Goal: Transaction & Acquisition: Book appointment/travel/reservation

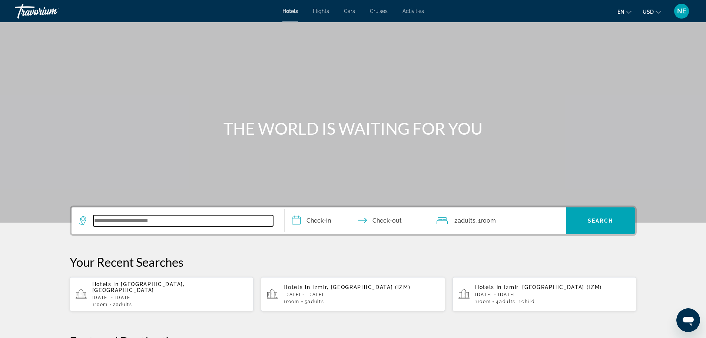
drag, startPoint x: 509, startPoint y: 189, endPoint x: 228, endPoint y: 216, distance: 282.3
click at [228, 216] on input "Search widget" at bounding box center [183, 220] width 180 height 11
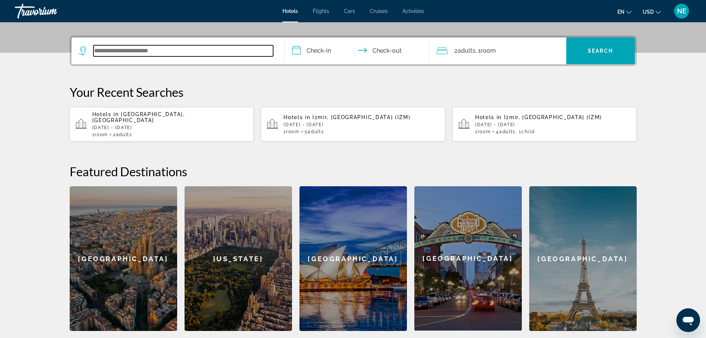
scroll to position [181, 0]
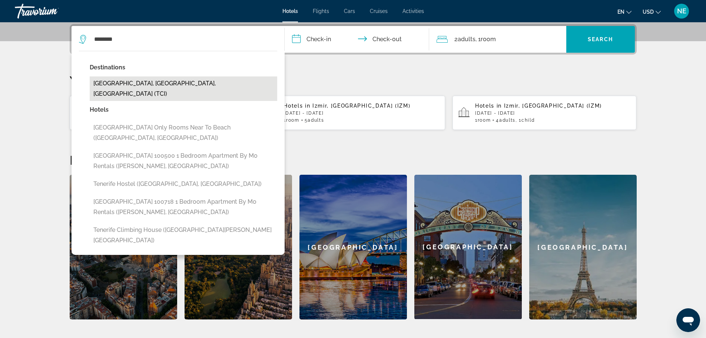
click at [166, 85] on button "[GEOGRAPHIC_DATA], [GEOGRAPHIC_DATA], [GEOGRAPHIC_DATA] (TCI)" at bounding box center [184, 88] width 188 height 24
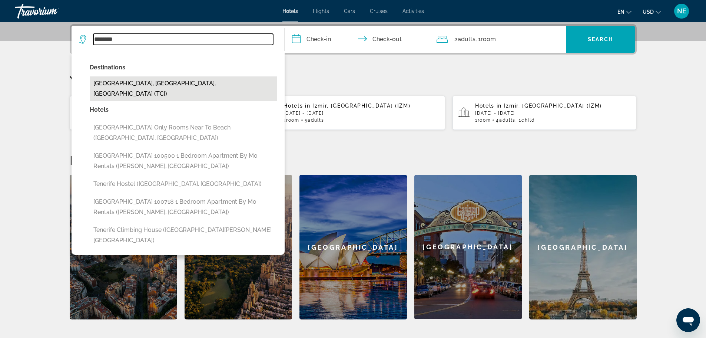
type input "**********"
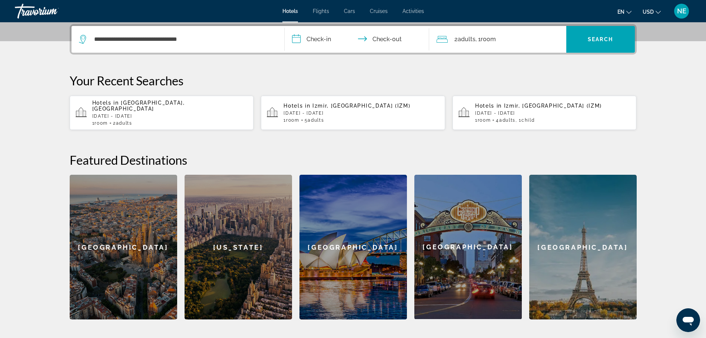
click at [324, 38] on input "**********" at bounding box center [359, 40] width 148 height 29
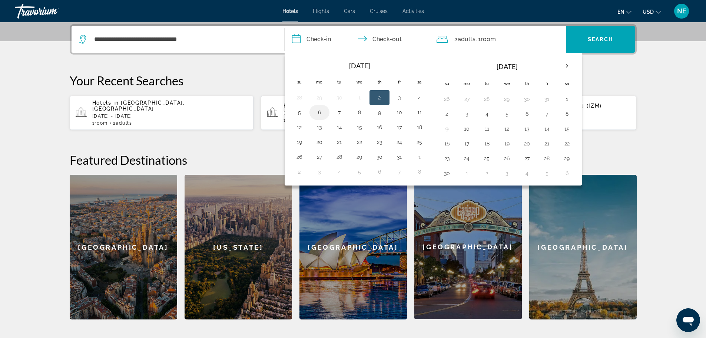
click at [316, 114] on button "6" at bounding box center [320, 112] width 12 height 10
click at [384, 113] on button "9" at bounding box center [380, 112] width 12 height 10
type input "**********"
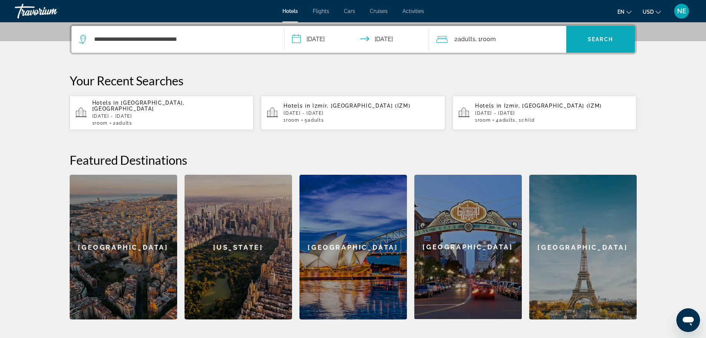
click at [608, 39] on span "Search" at bounding box center [600, 39] width 25 height 6
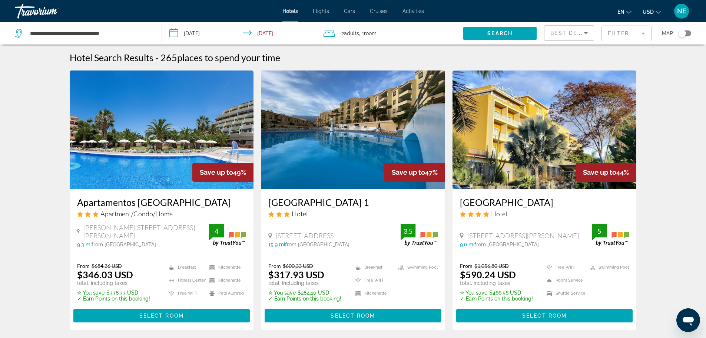
click at [201, 27] on input "**********" at bounding box center [241, 34] width 158 height 24
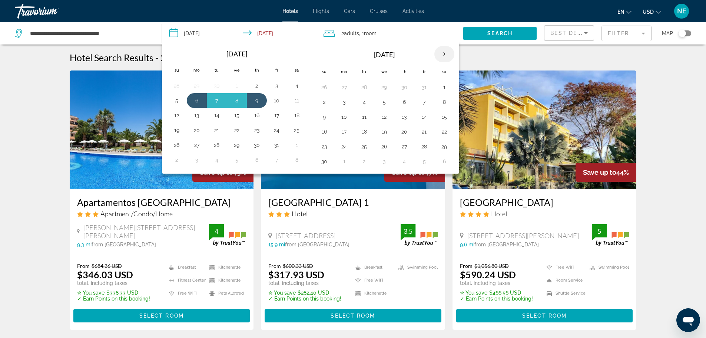
click at [447, 54] on th "Next month" at bounding box center [444, 54] width 20 height 16
click at [366, 132] on button "23" at bounding box center [364, 131] width 12 height 10
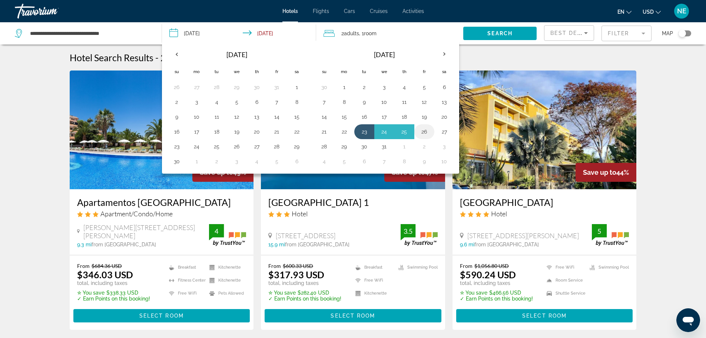
click at [428, 129] on button "26" at bounding box center [424, 131] width 12 height 10
type input "**********"
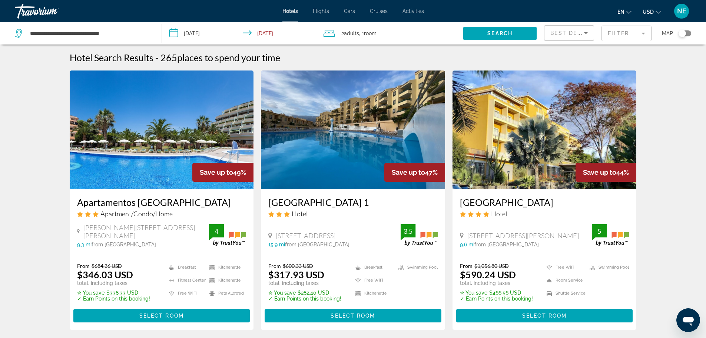
click at [520, 33] on span "Search widget" at bounding box center [499, 33] width 73 height 18
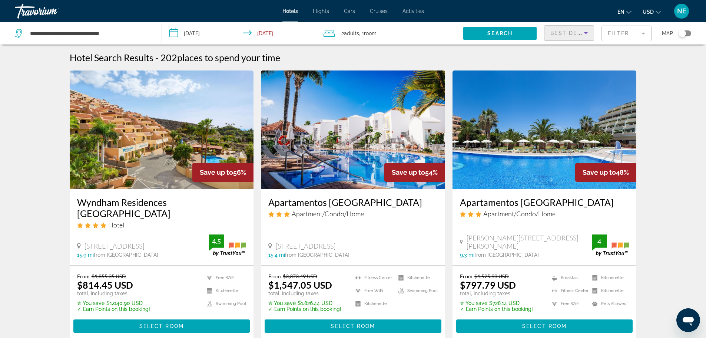
click at [582, 36] on icon "Sort by" at bounding box center [586, 33] width 9 height 9
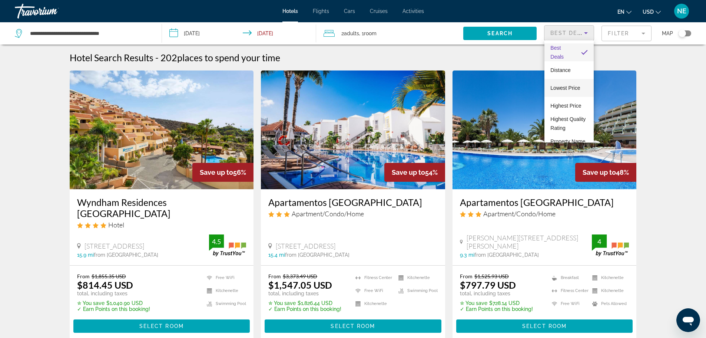
click at [576, 87] on span "Lowest Price" at bounding box center [565, 88] width 30 height 6
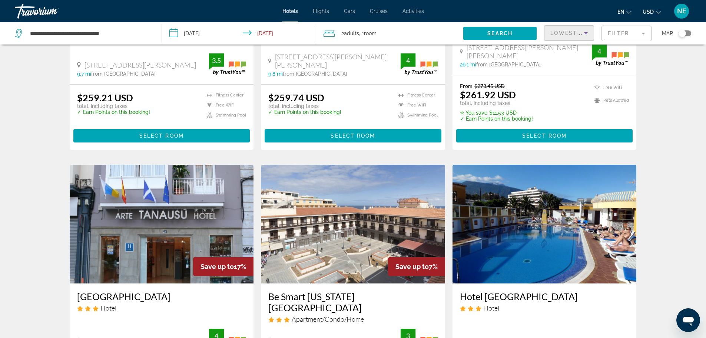
scroll to position [865, 0]
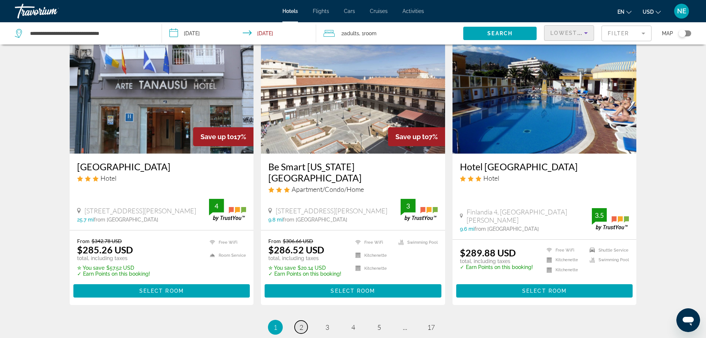
click at [298, 320] on link "page 2" at bounding box center [301, 326] width 13 height 13
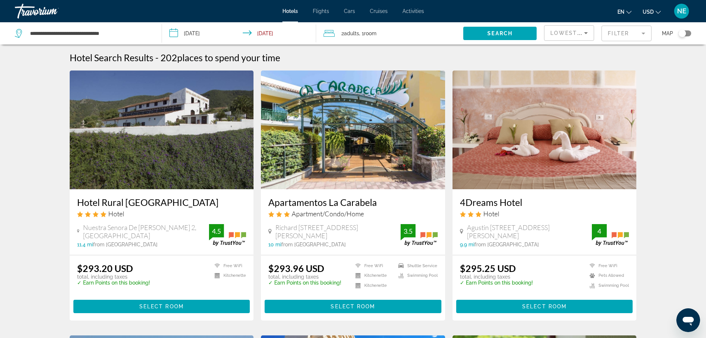
click at [356, 31] on span "Adults" at bounding box center [351, 33] width 15 height 6
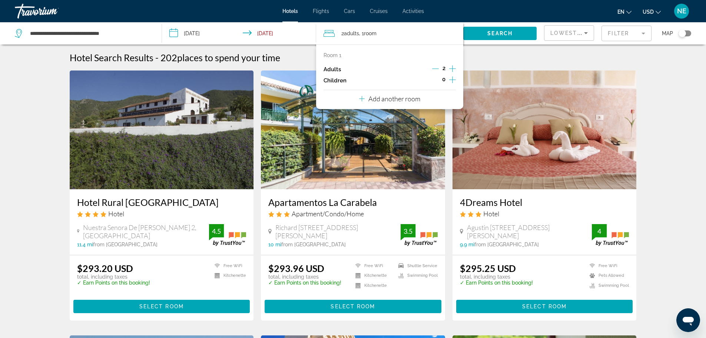
click at [454, 79] on icon "Increment children" at bounding box center [452, 79] width 7 height 9
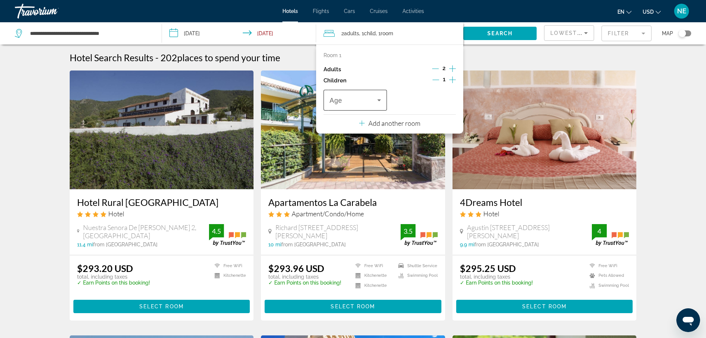
click at [379, 99] on icon "Travelers: 2 adults, 1 child" at bounding box center [379, 100] width 4 height 2
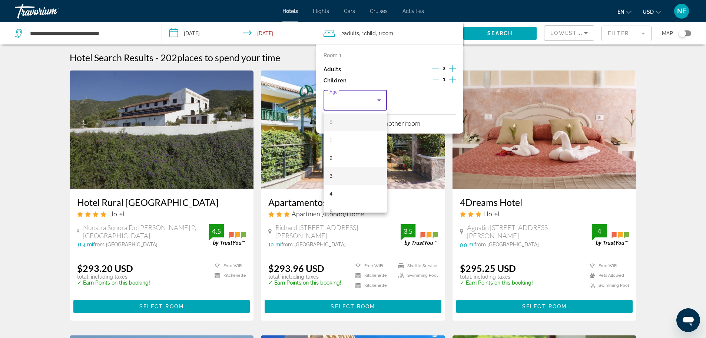
scroll to position [86, 0]
click at [343, 142] on mat-option "6" at bounding box center [355, 143] width 63 height 18
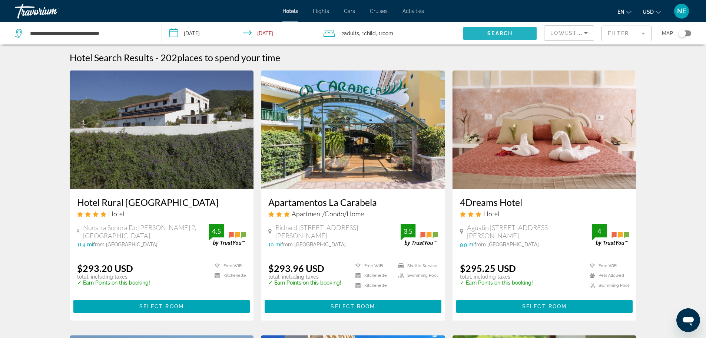
click at [485, 32] on span "Search widget" at bounding box center [499, 33] width 73 height 18
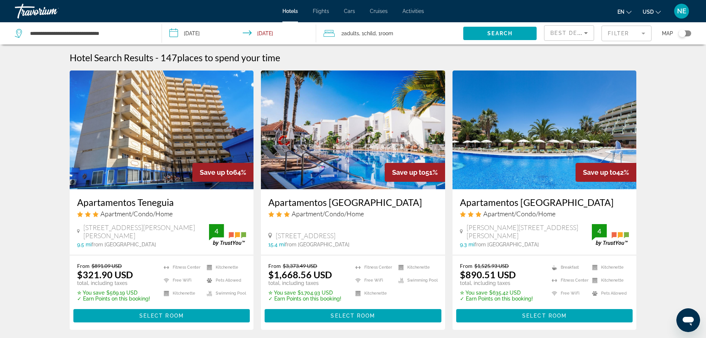
click at [585, 35] on icon "Sort by" at bounding box center [586, 33] width 9 height 9
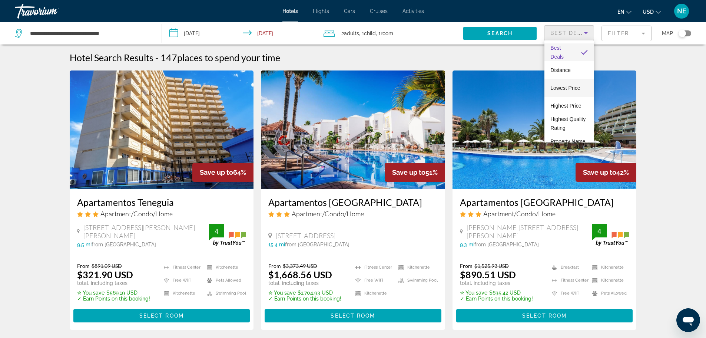
click at [573, 86] on span "Lowest Price" at bounding box center [565, 88] width 30 height 6
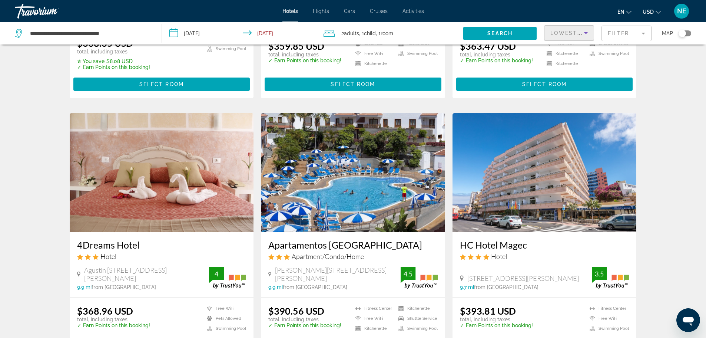
scroll to position [865, 0]
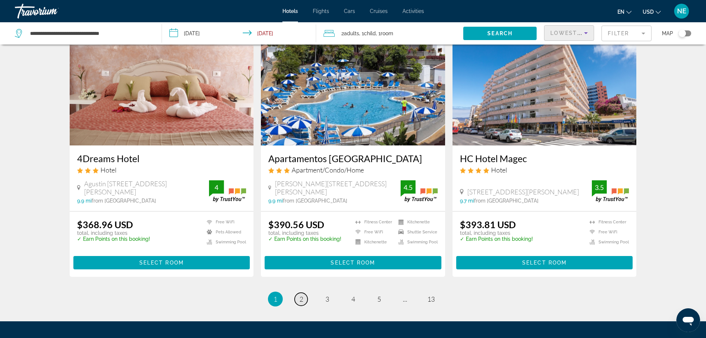
click at [298, 298] on link "page 2" at bounding box center [301, 298] width 13 height 13
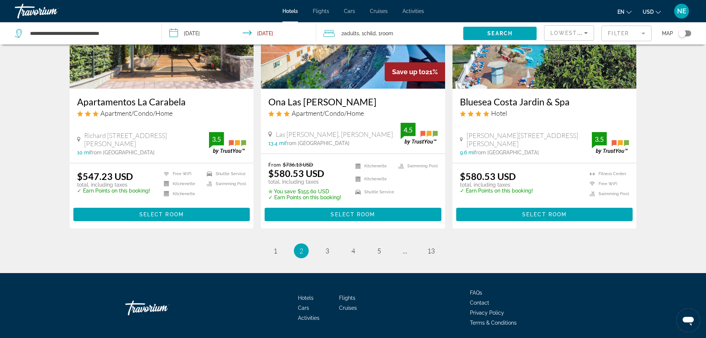
scroll to position [962, 0]
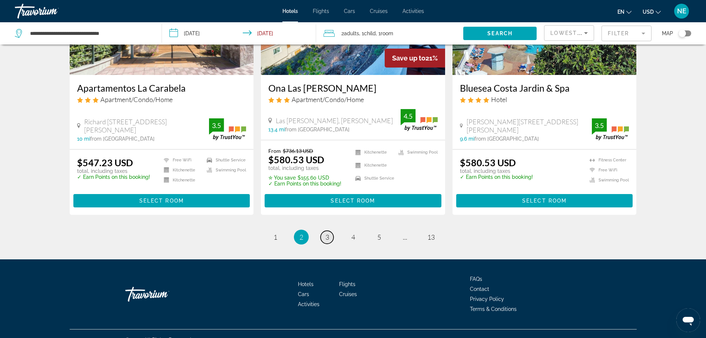
click at [330, 231] on link "page 3" at bounding box center [327, 237] width 13 height 13
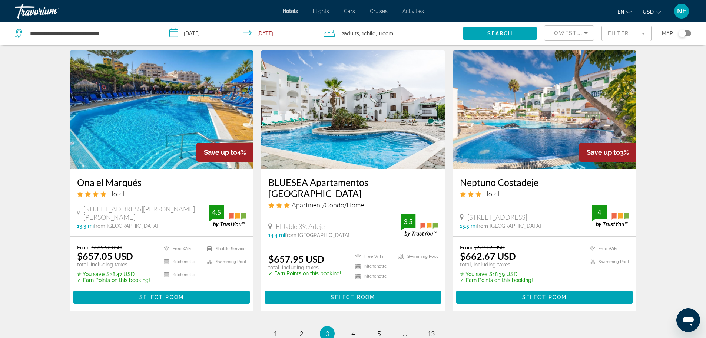
scroll to position [865, 0]
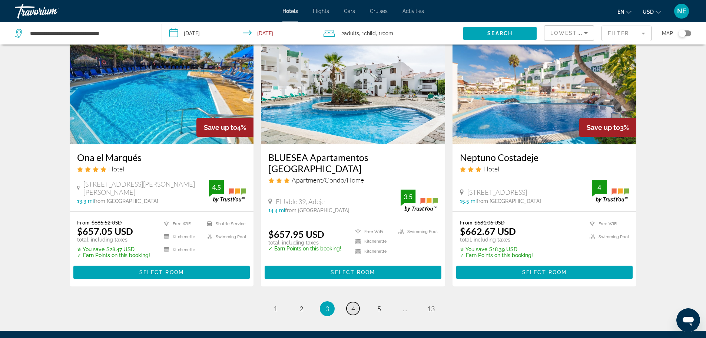
click at [351, 302] on link "page 4" at bounding box center [353, 308] width 13 height 13
